Goal: Navigation & Orientation: Find specific page/section

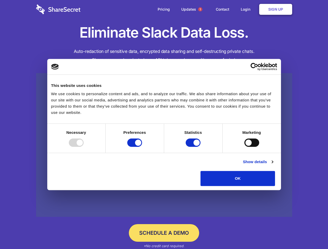
click at [84, 147] on div at bounding box center [76, 143] width 15 height 8
click at [142, 147] on input "Preferences" at bounding box center [134, 143] width 15 height 8
checkbox input "false"
click at [194, 147] on input "Statistics" at bounding box center [193, 143] width 15 height 8
checkbox input "false"
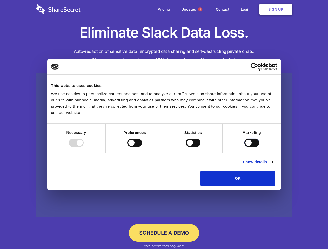
click at [245, 147] on input "Marketing" at bounding box center [252, 143] width 15 height 8
checkbox input "true"
click at [273, 165] on link "Show details" at bounding box center [258, 162] width 30 height 6
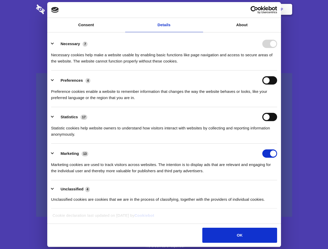
click at [277, 71] on li "Necessary 7 Necessary cookies help make a website usable by enabling basic func…" at bounding box center [164, 52] width 226 height 37
click at [200, 9] on span "1" at bounding box center [200, 9] width 4 height 4
